Goal: Transaction & Acquisition: Purchase product/service

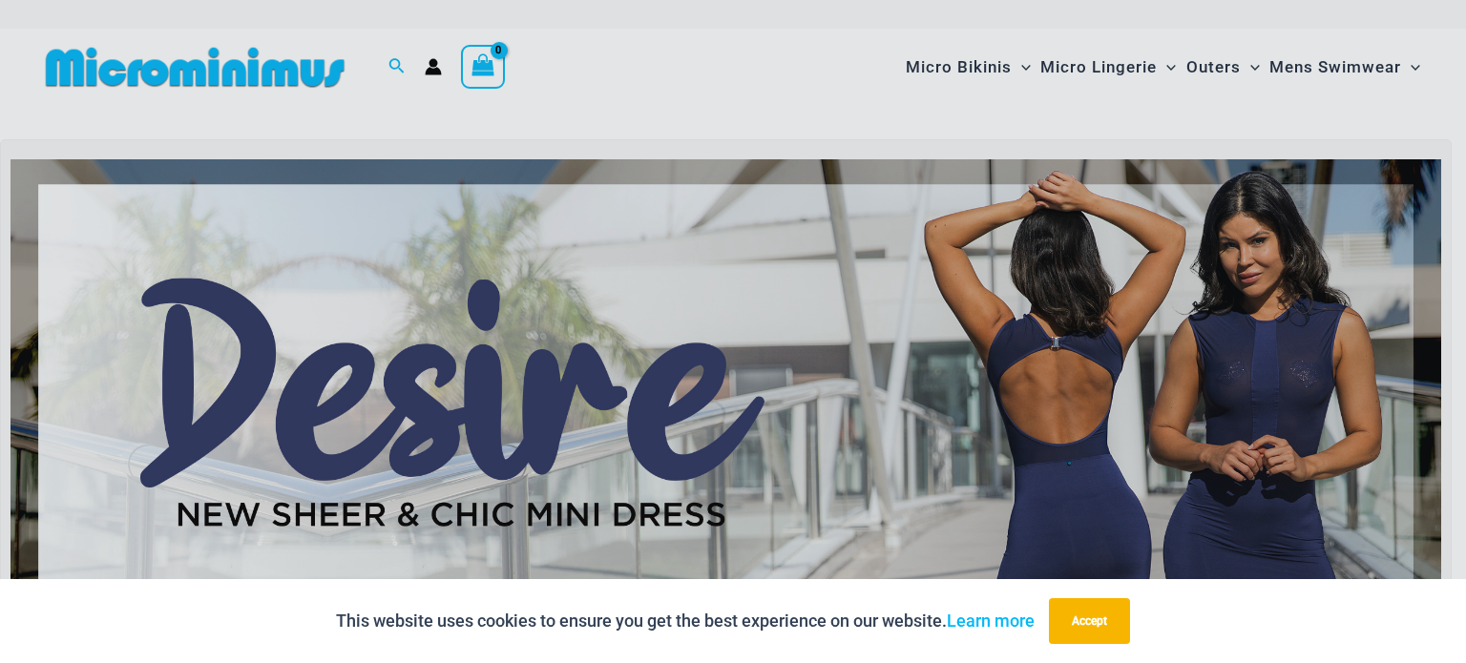
click at [1319, 264] on div "“The Hottest Styles You’ve Never Seen” Exclusive Looks. Private Drops. Only Our…" at bounding box center [733, 331] width 1466 height 663
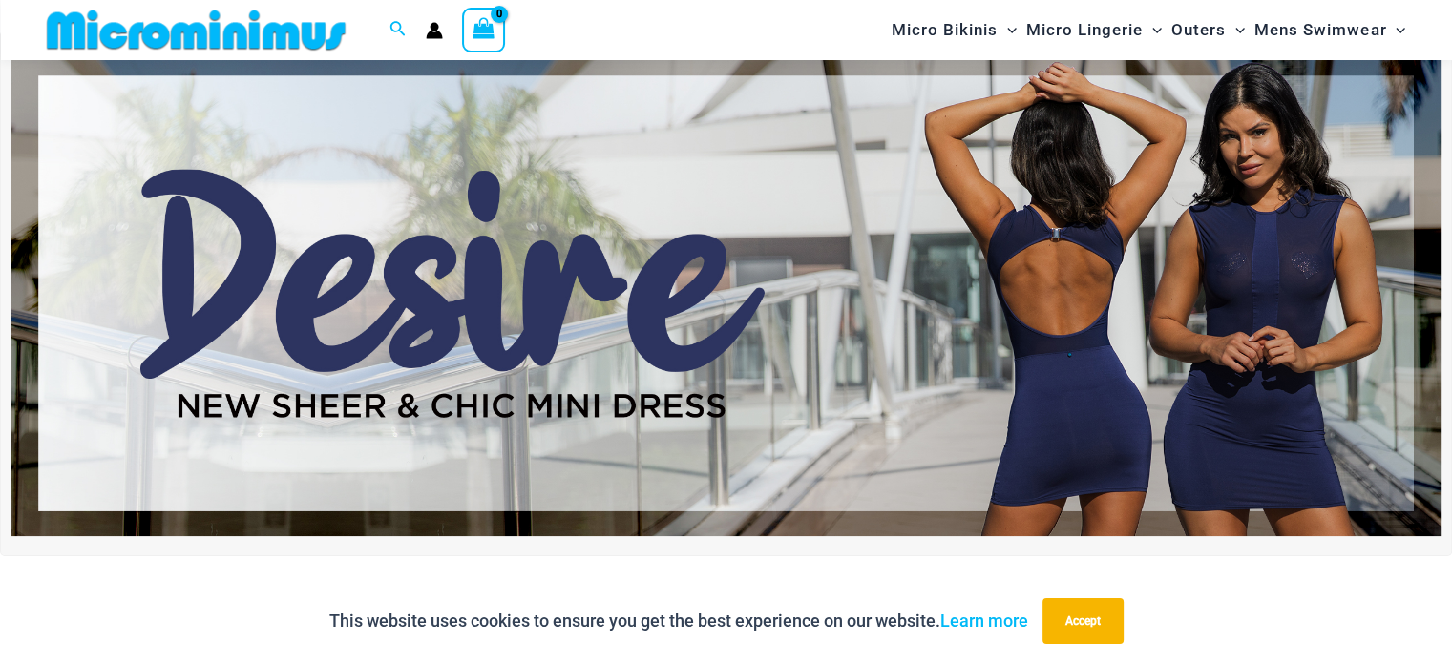
scroll to position [79, 0]
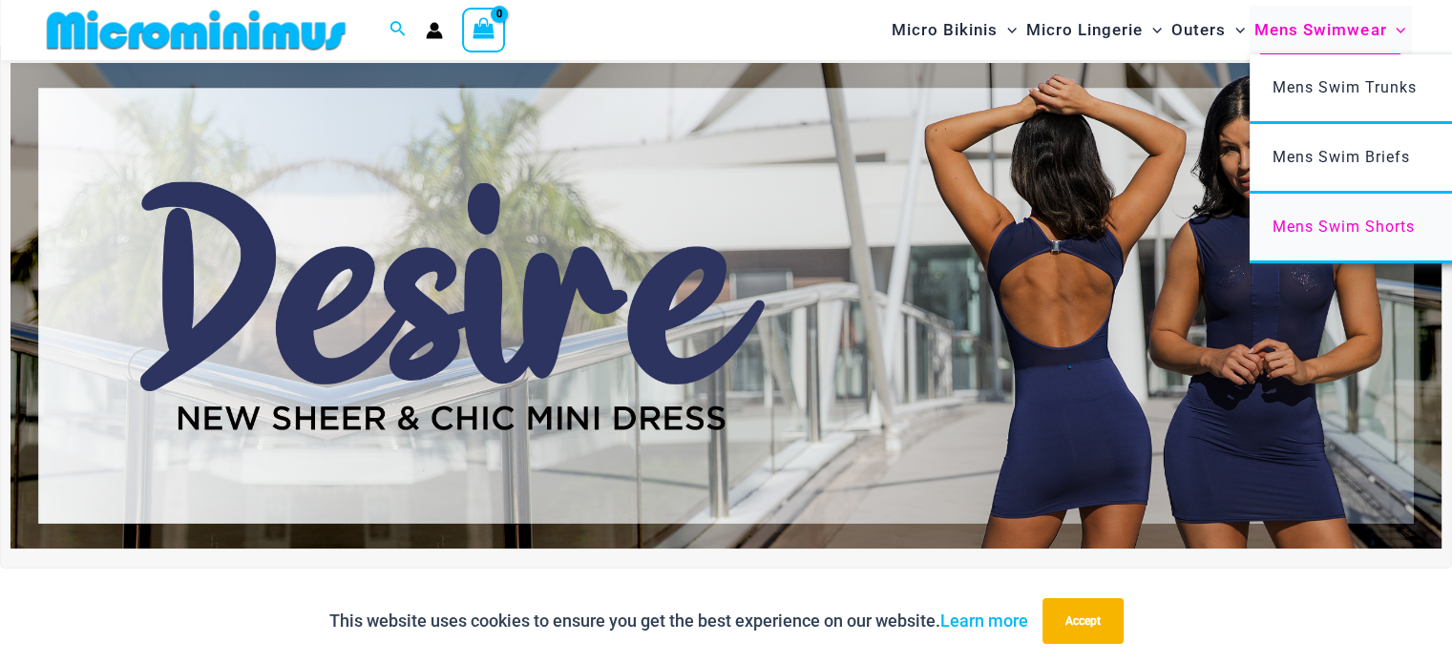
click at [1316, 226] on span "Mens Swim Shorts" at bounding box center [1343, 227] width 142 height 18
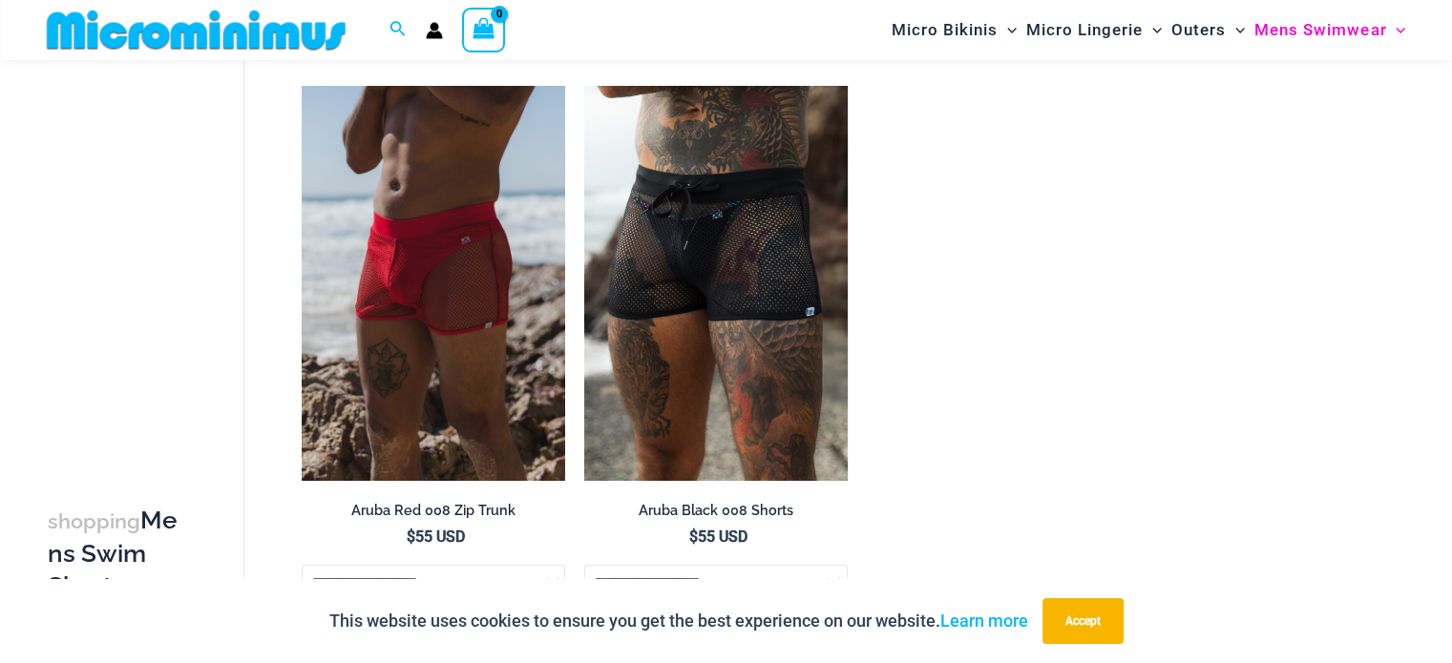
scroll to position [80, 0]
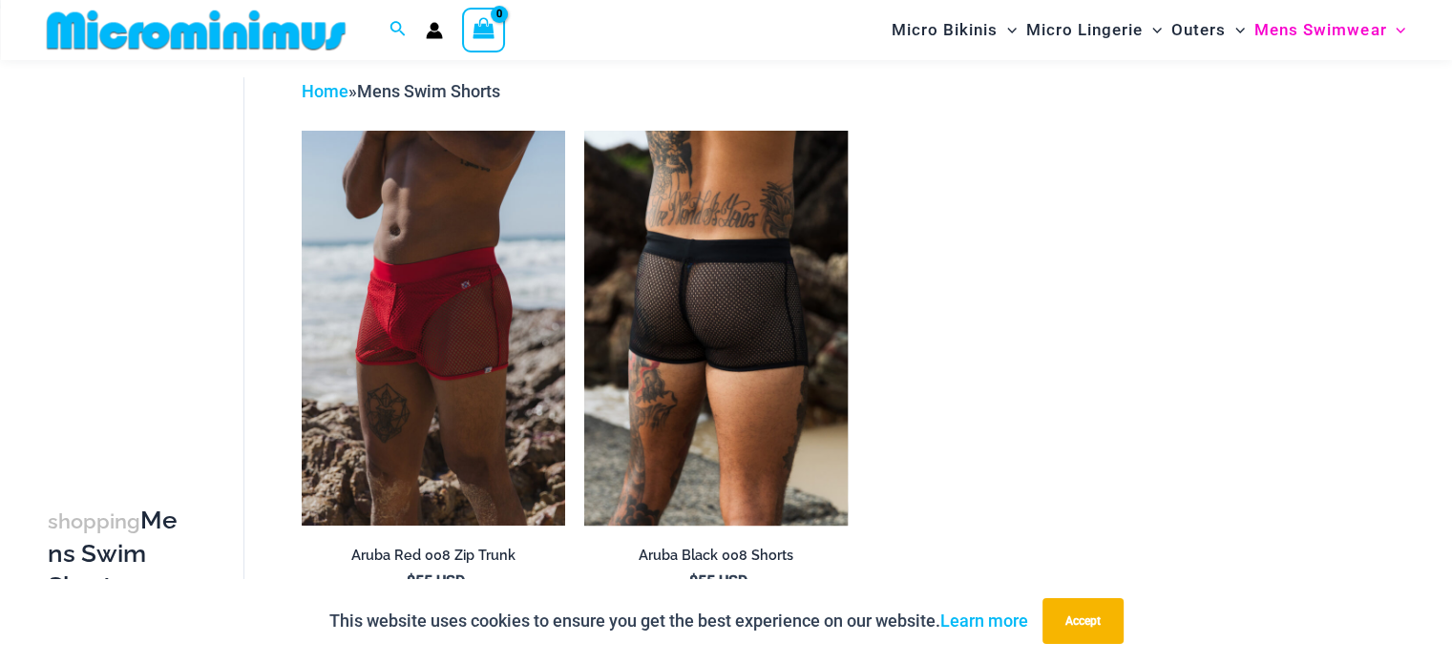
click at [660, 303] on img at bounding box center [715, 328] width 263 height 395
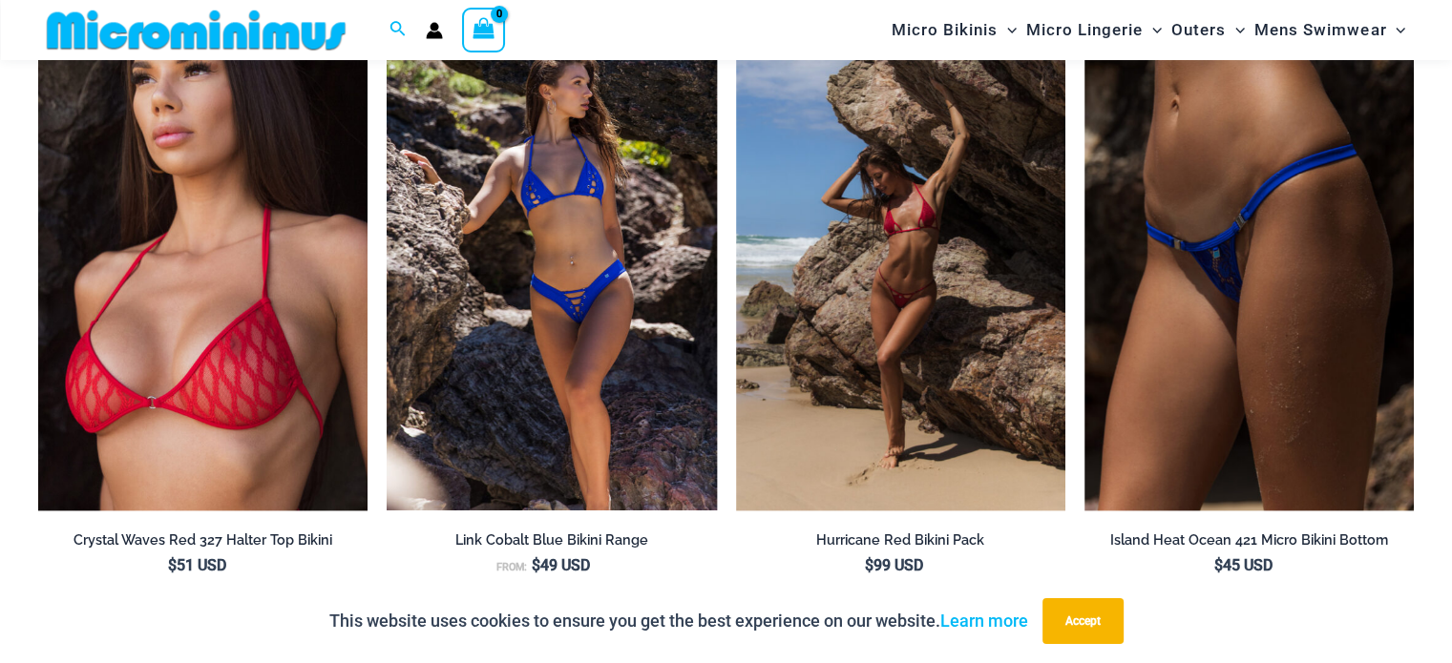
scroll to position [2562, 0]
